Goal: Navigation & Orientation: Find specific page/section

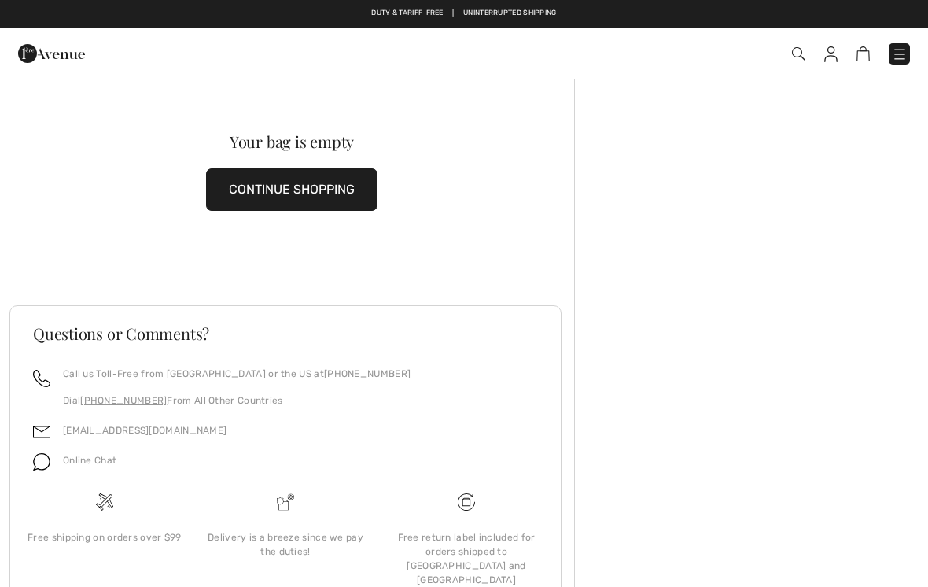
click at [828, 59] on img at bounding box center [830, 54] width 13 height 16
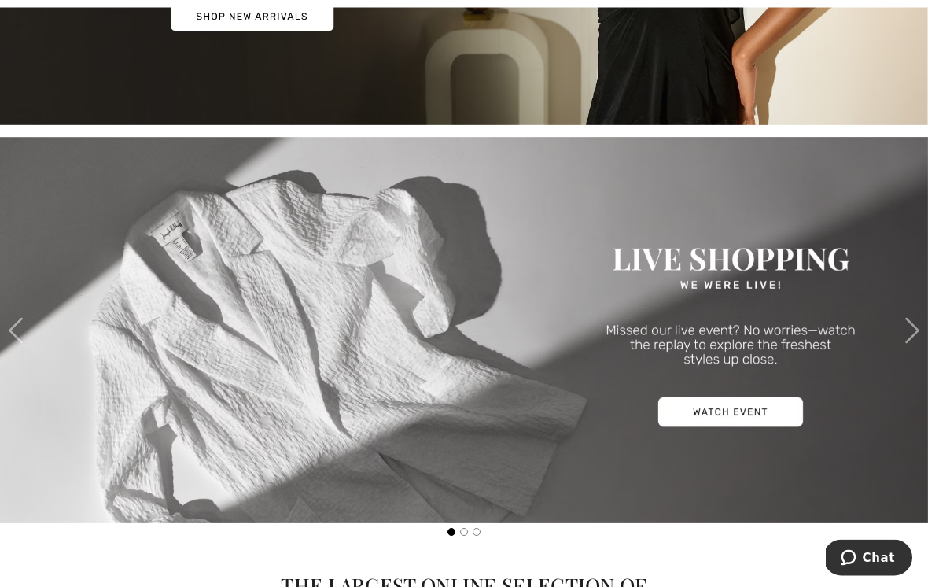
scroll to position [397, 0]
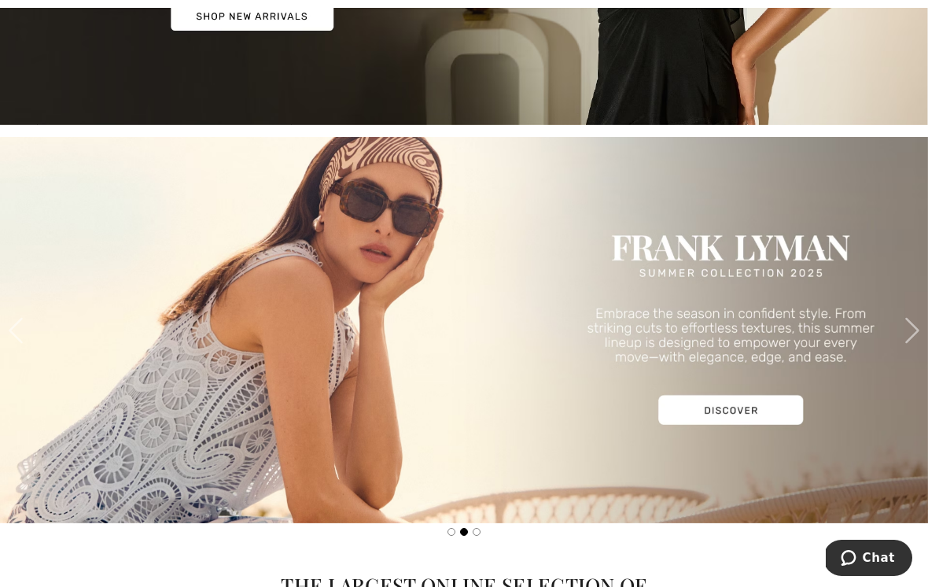
click at [909, 328] on span at bounding box center [911, 330] width 31 height 31
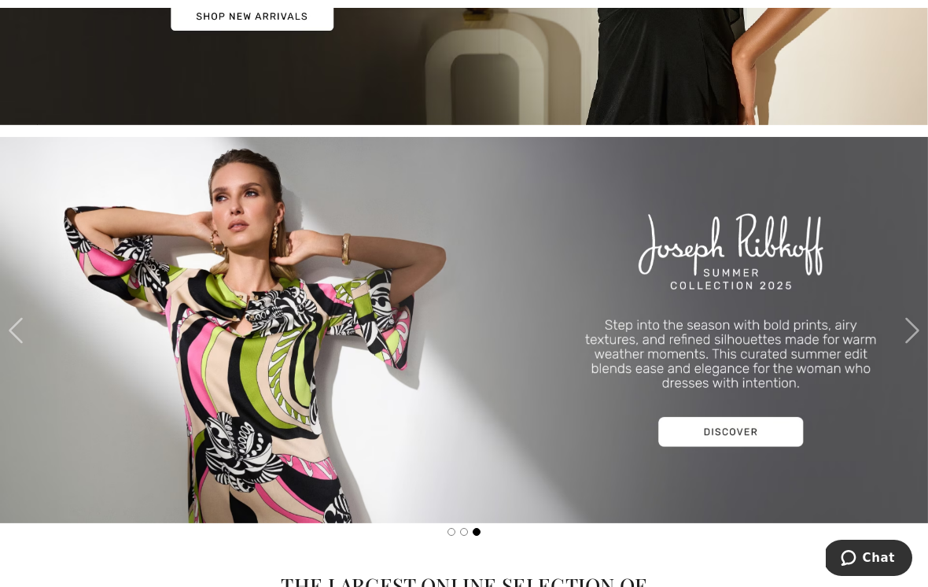
click at [919, 341] on span at bounding box center [911, 330] width 31 height 31
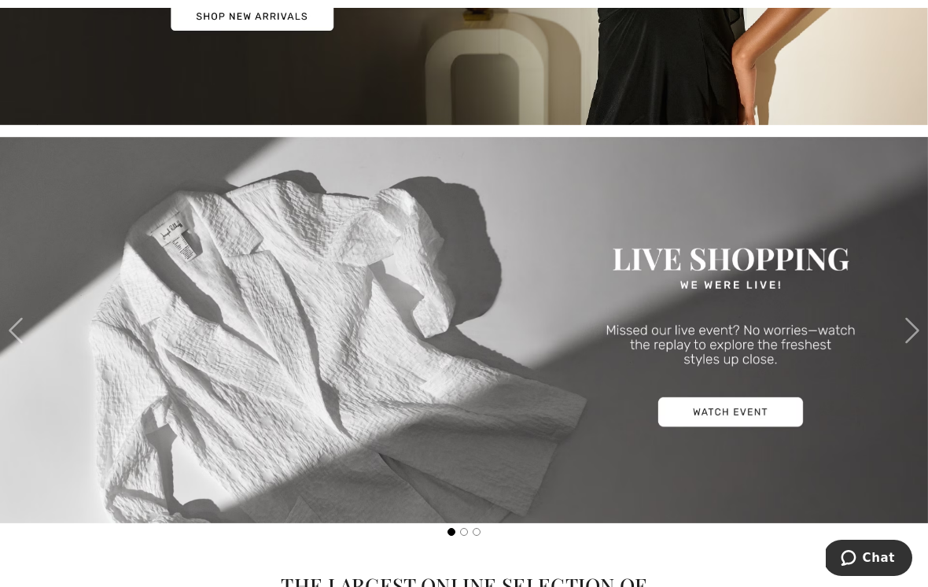
click at [922, 328] on span at bounding box center [911, 330] width 31 height 31
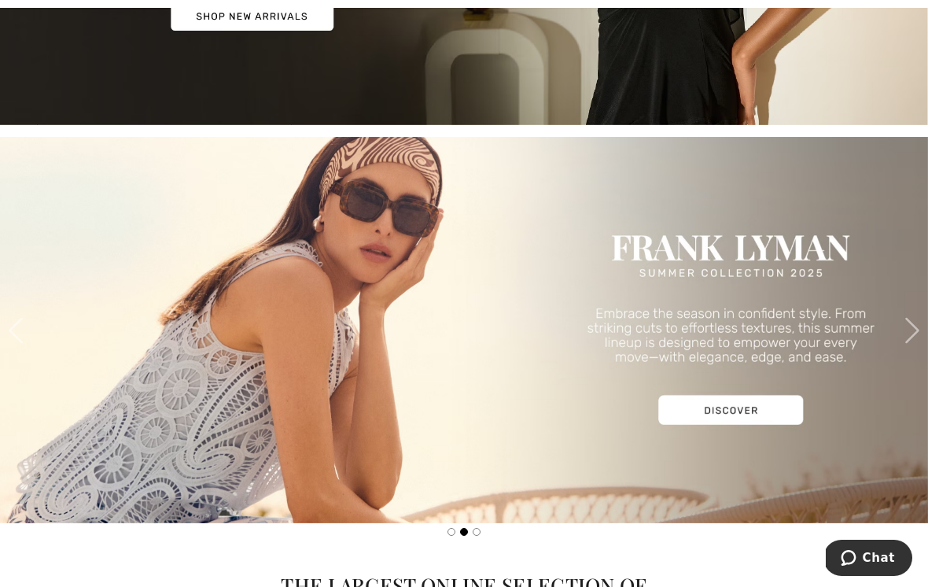
click at [921, 329] on span at bounding box center [911, 330] width 31 height 31
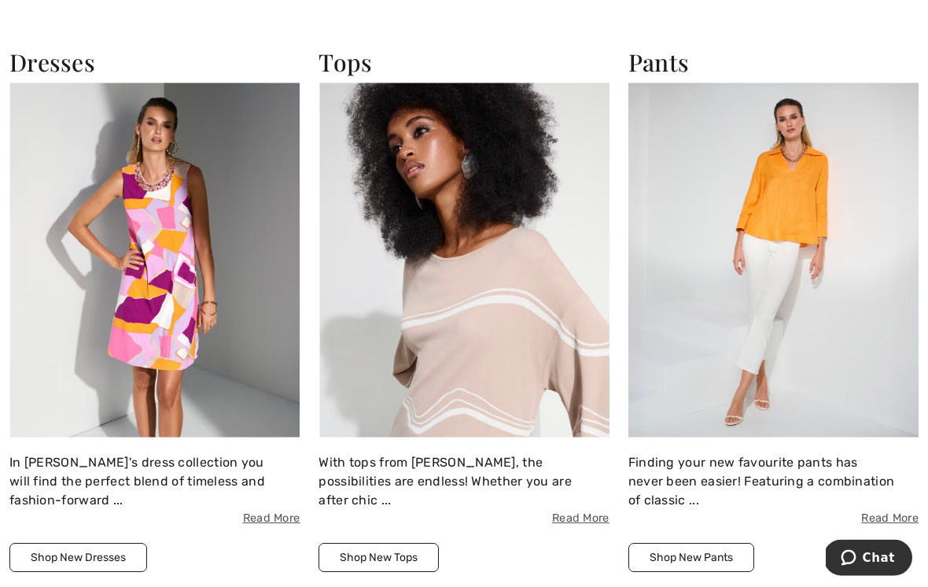
scroll to position [1156, 0]
click at [844, 339] on img at bounding box center [773, 260] width 290 height 355
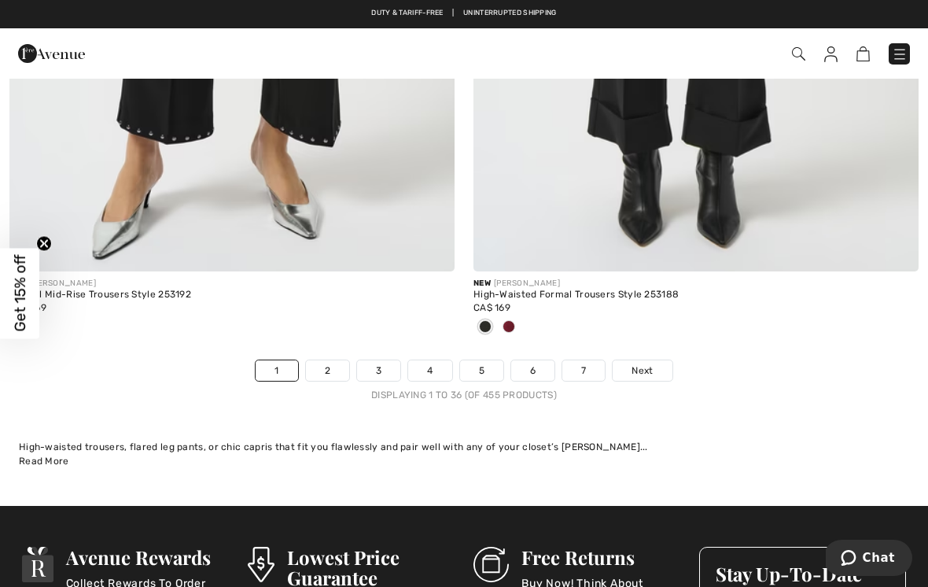
scroll to position [13528, 0]
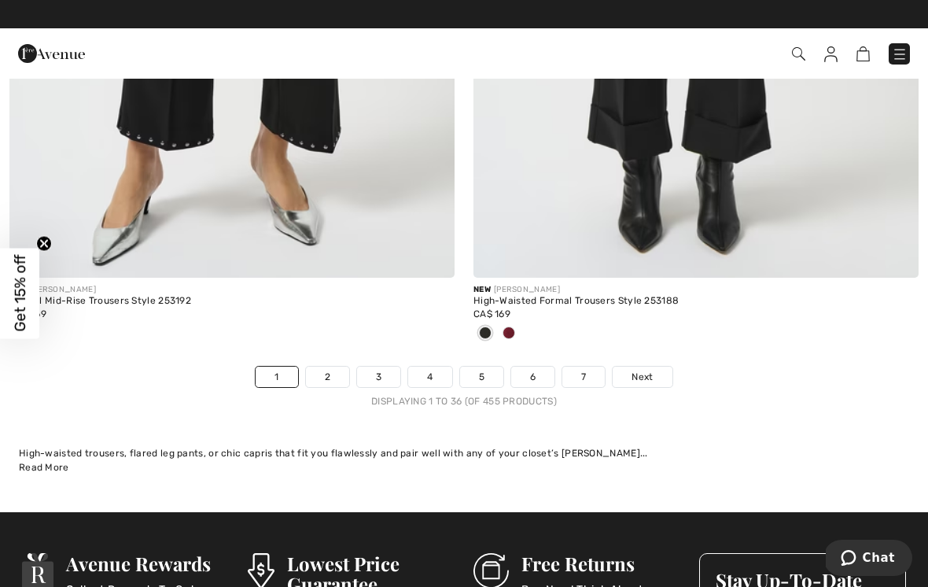
click at [641, 370] on span "Next" at bounding box center [641, 377] width 21 height 14
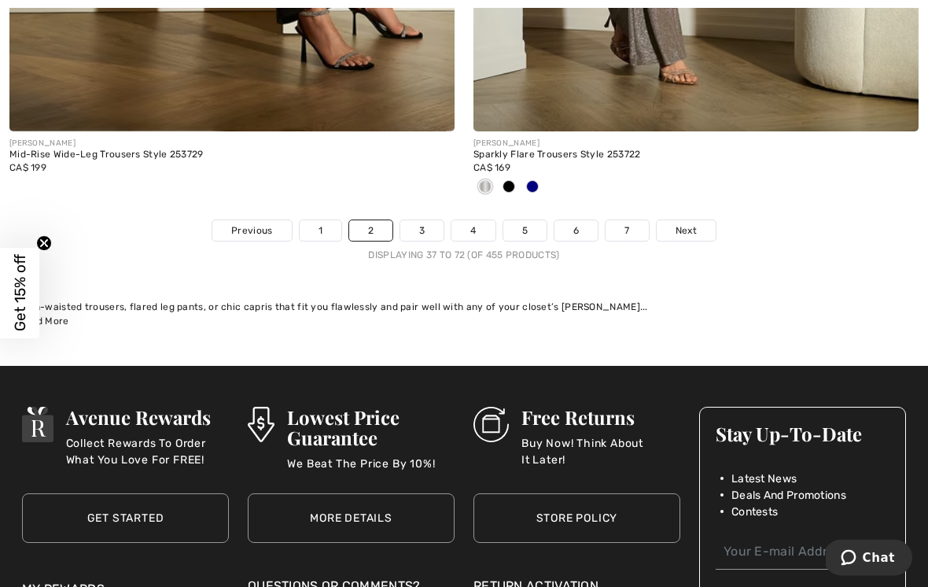
scroll to position [13674, 0]
click at [422, 220] on link "3" at bounding box center [421, 230] width 43 height 20
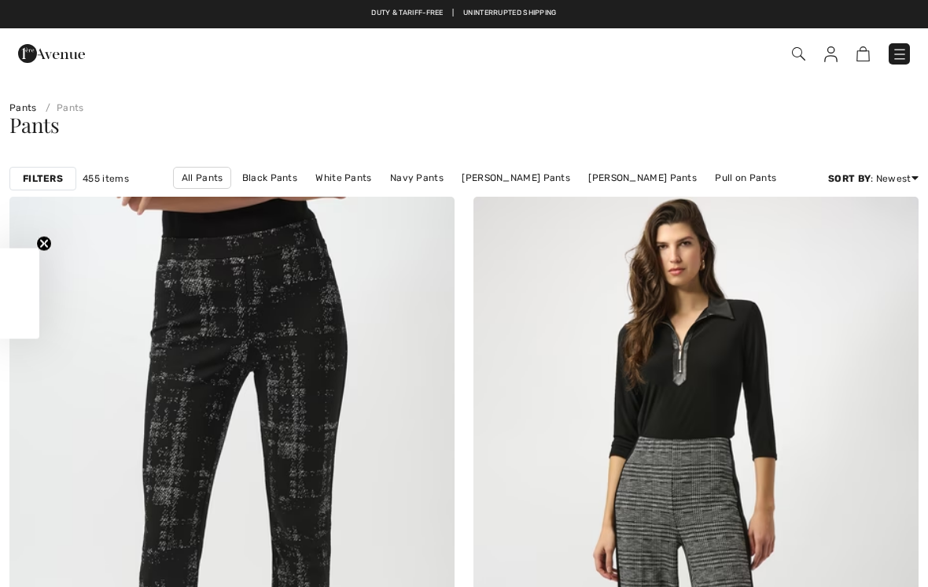
checkbox input "true"
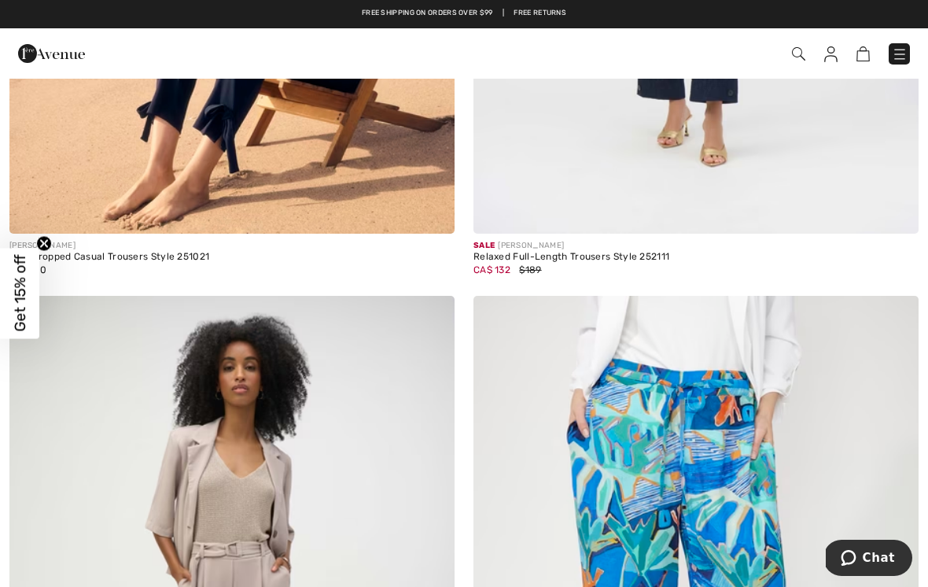
scroll to position [12686, 0]
